Goal: Obtain resource: Download file/media

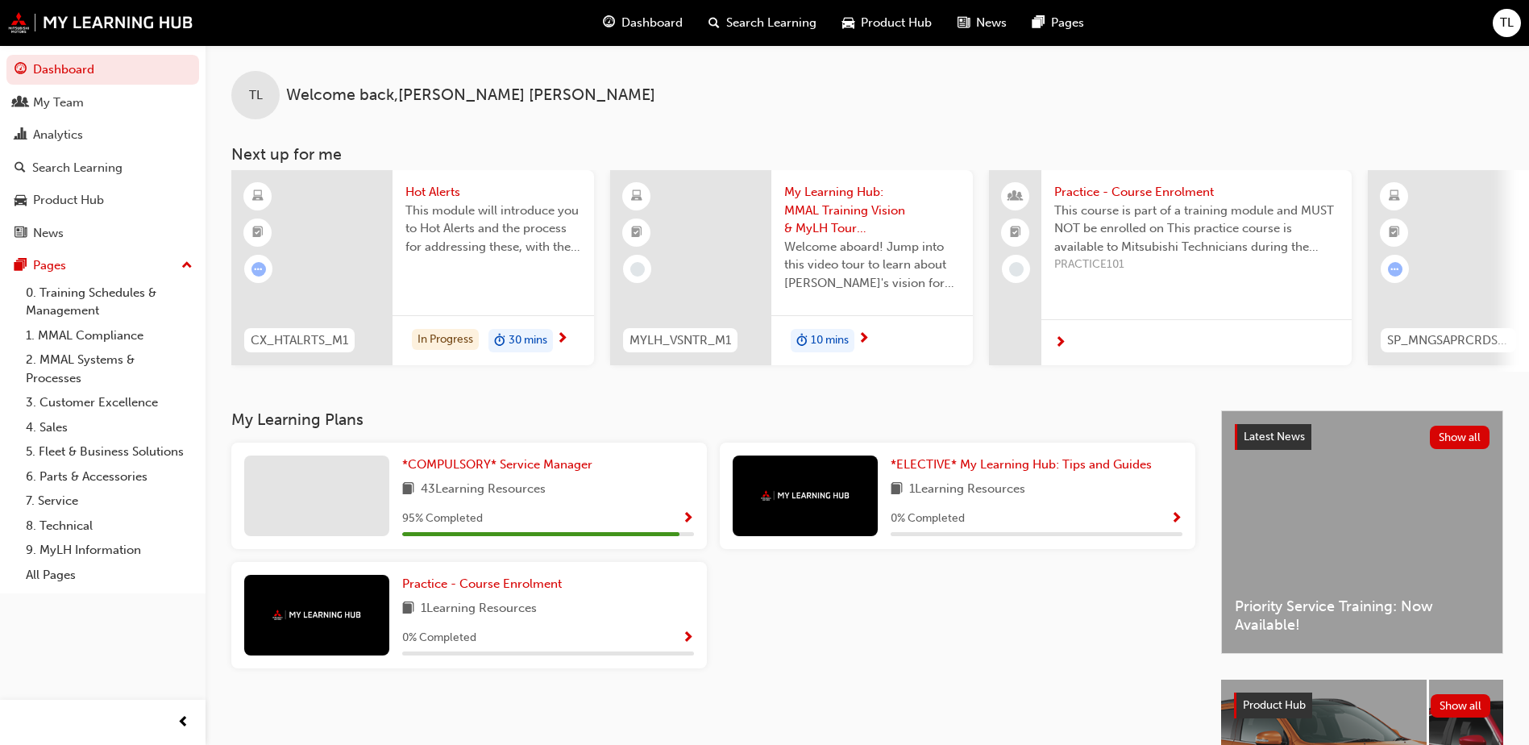
click at [901, 17] on span "Product Hub" at bounding box center [896, 23] width 71 height 19
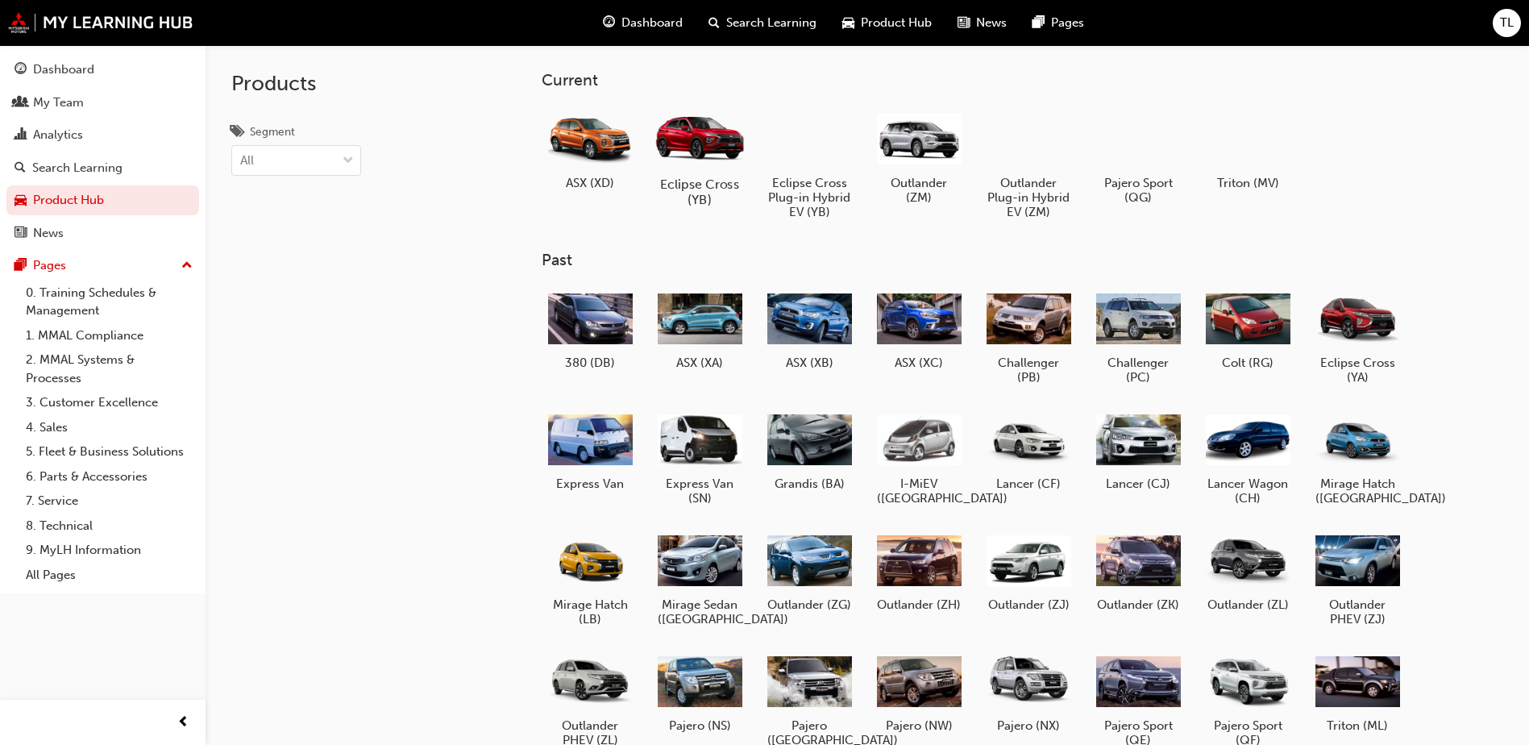
click at [704, 137] on div at bounding box center [699, 138] width 89 height 64
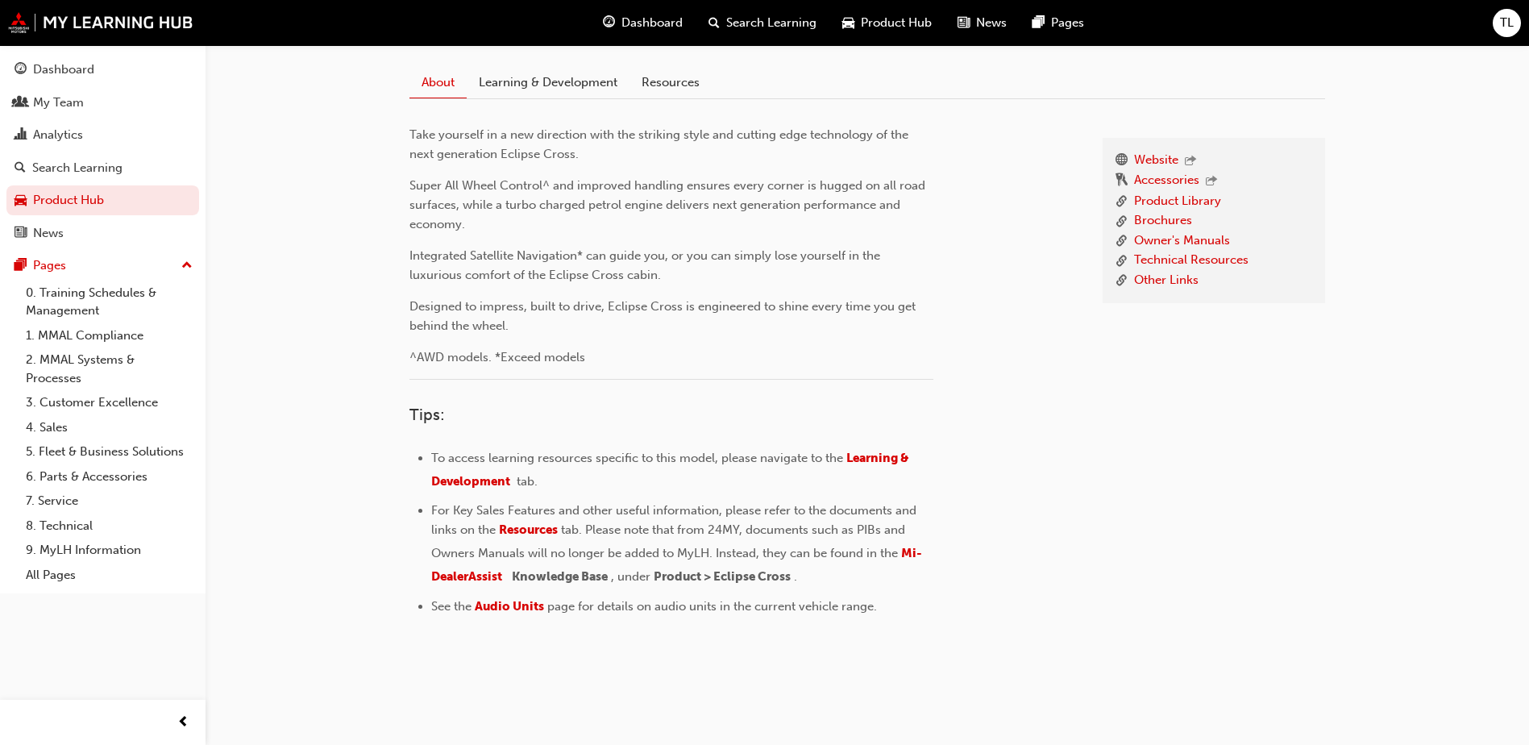
scroll to position [408, 0]
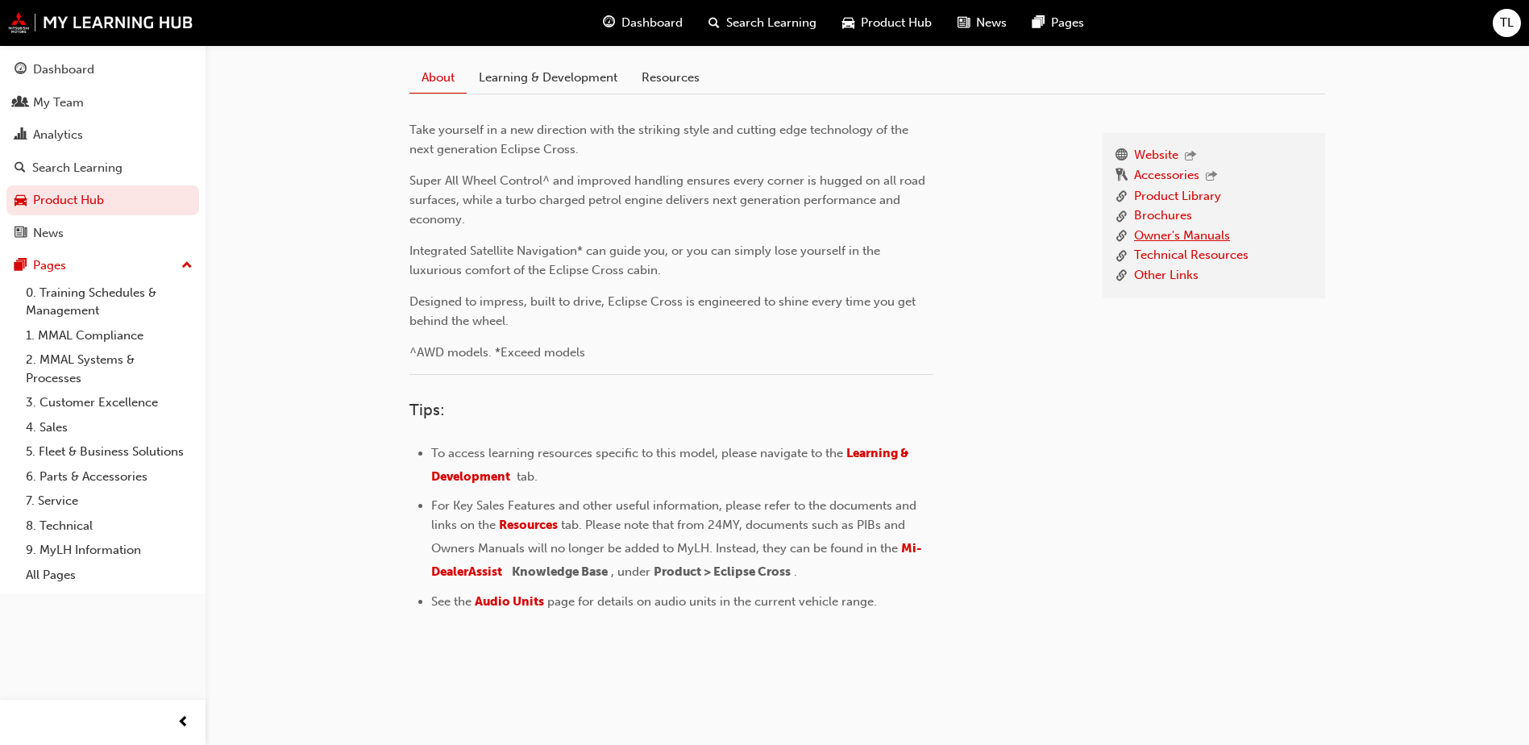
click at [1172, 236] on link "Owner's Manuals" at bounding box center [1182, 237] width 96 height 20
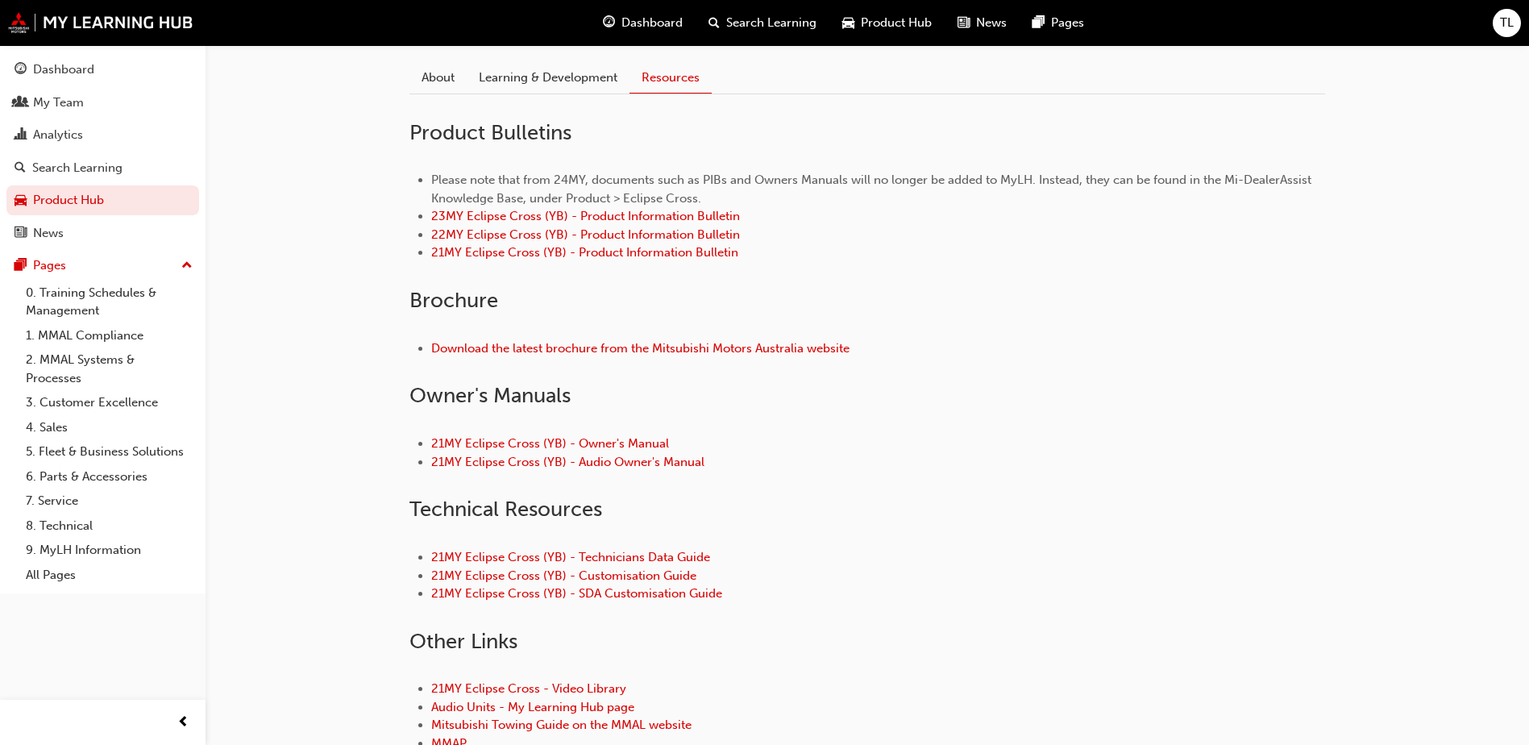
scroll to position [327, 0]
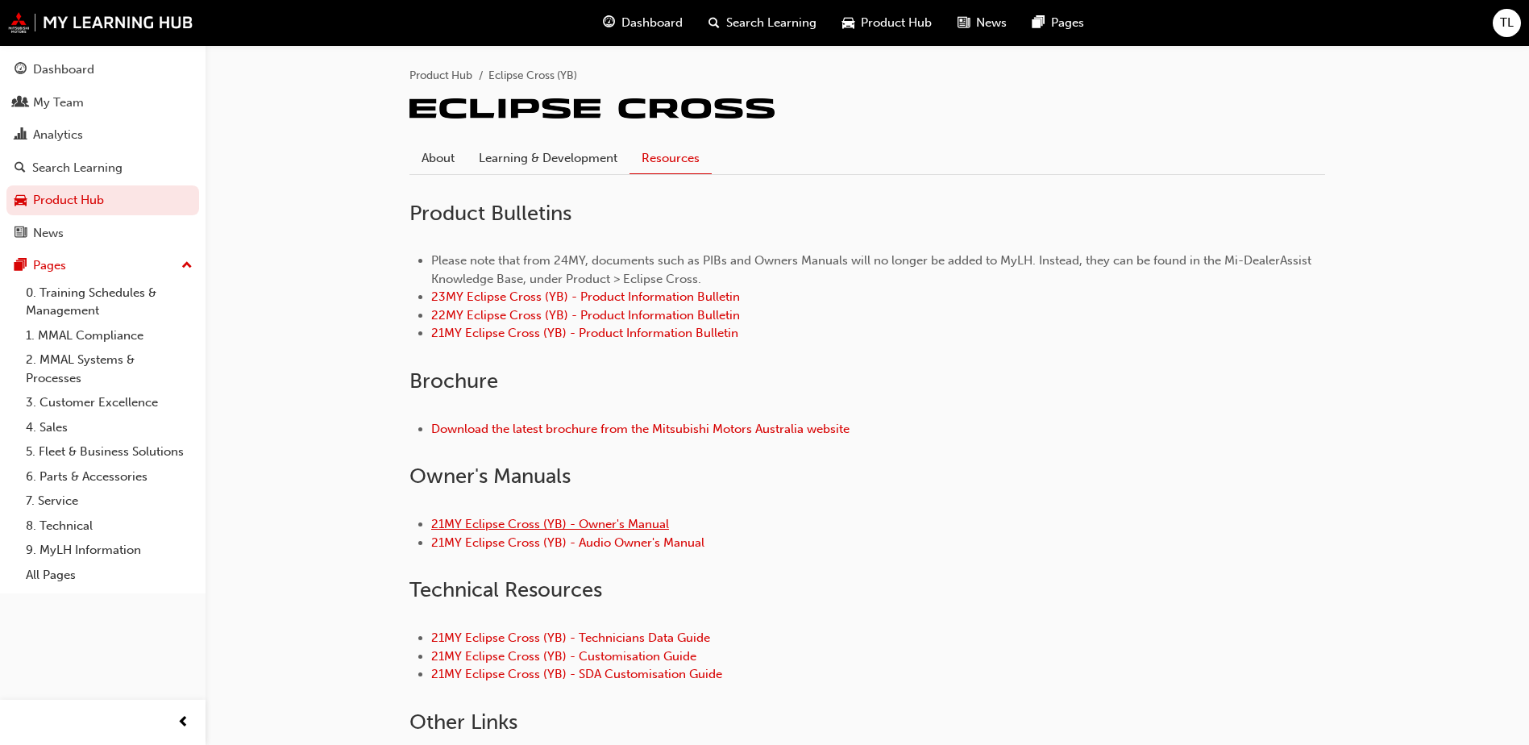
click at [521, 523] on link "21MY Eclipse Cross (YB) - Owner's Manual" at bounding box center [550, 524] width 238 height 15
